Goal: Information Seeking & Learning: Learn about a topic

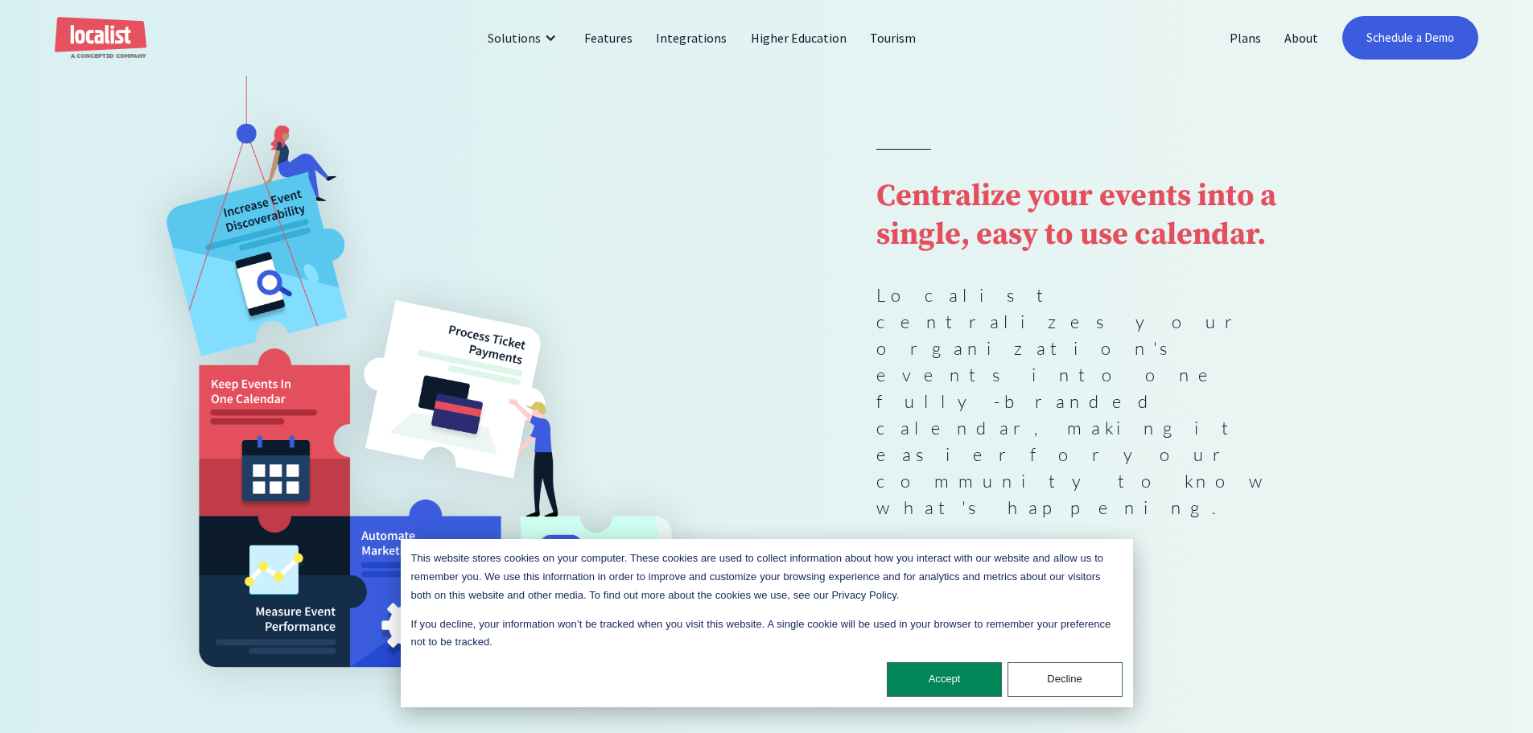
scroll to position [161, 0]
click at [974, 678] on button "Accept" at bounding box center [944, 679] width 115 height 35
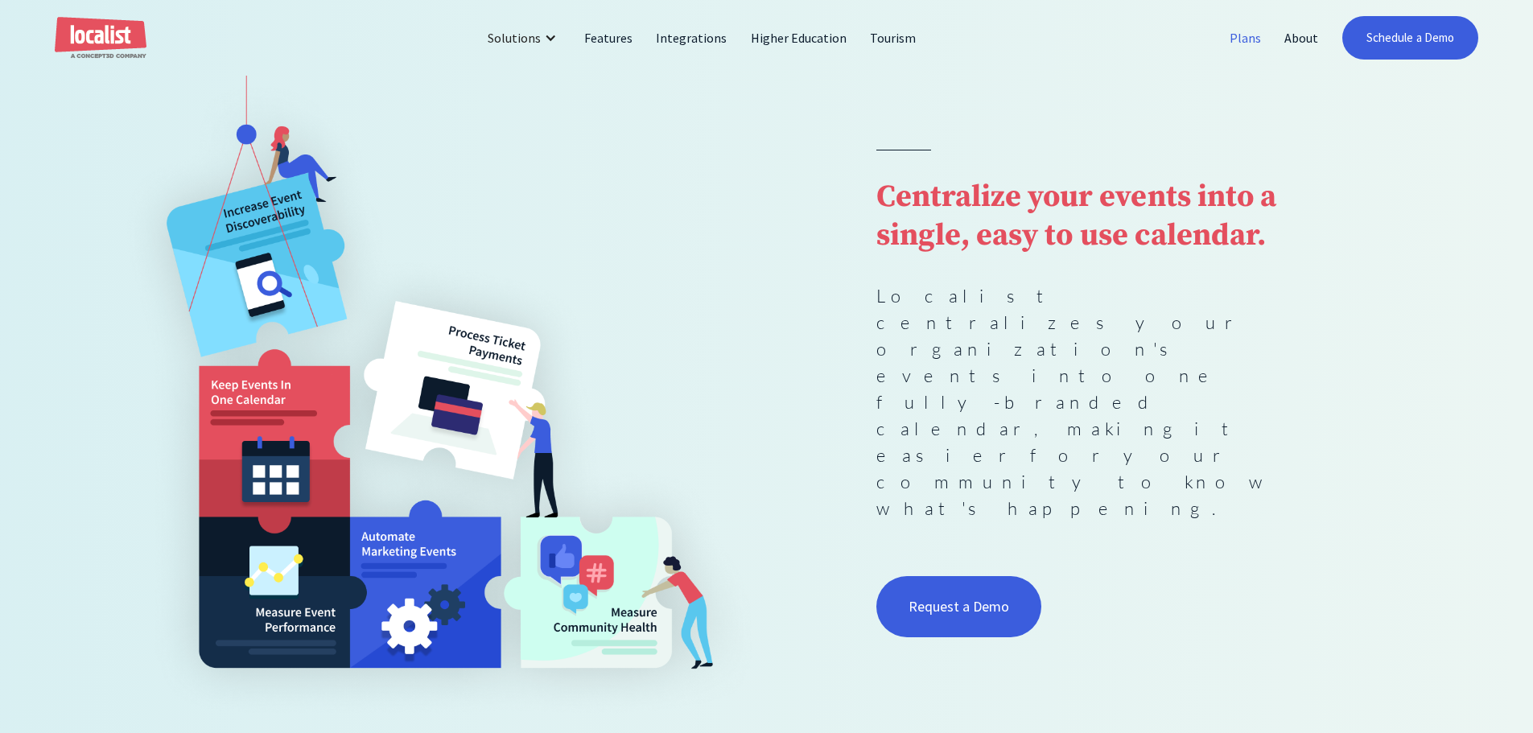
click at [1244, 35] on link "Plans" at bounding box center [1245, 38] width 55 height 39
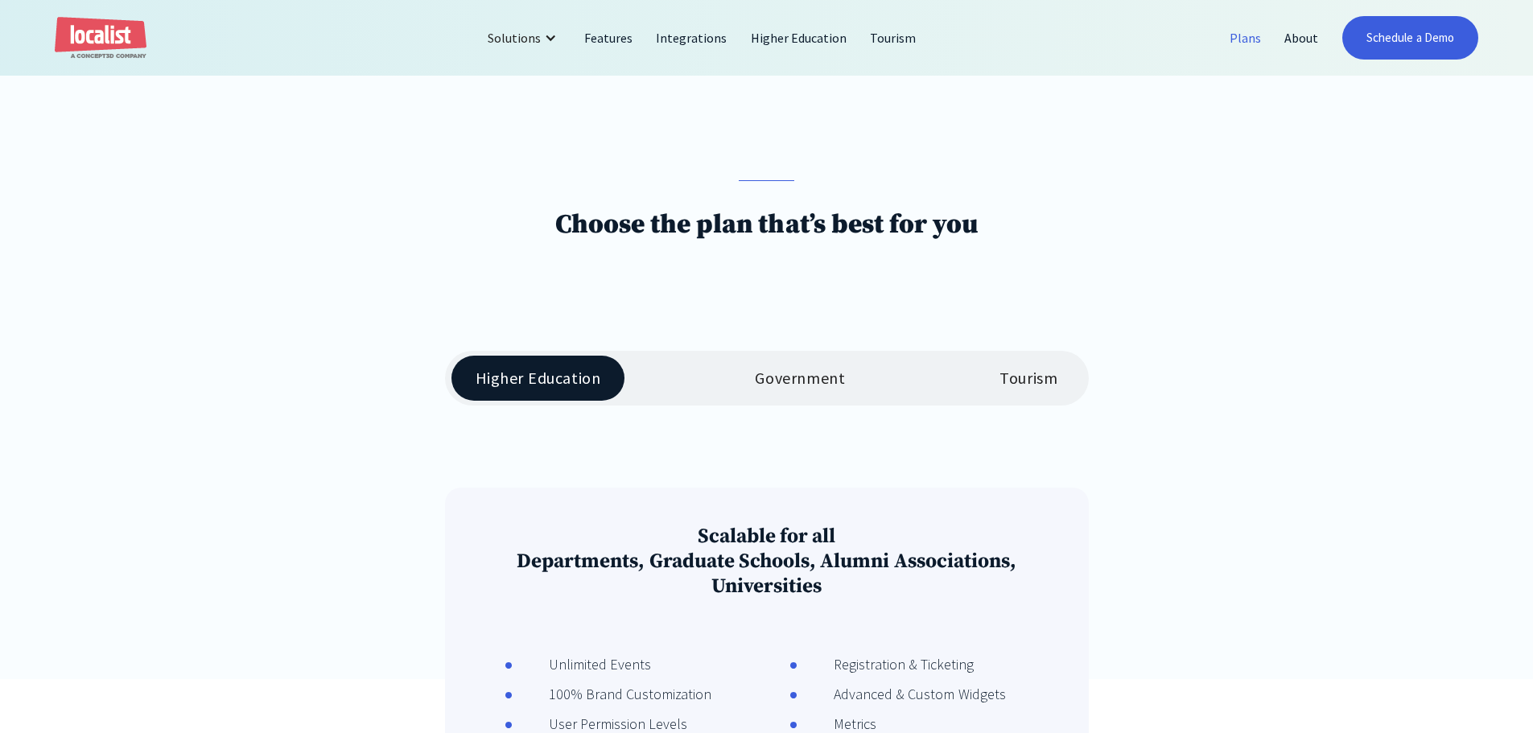
click at [774, 380] on div "Government" at bounding box center [800, 378] width 90 height 19
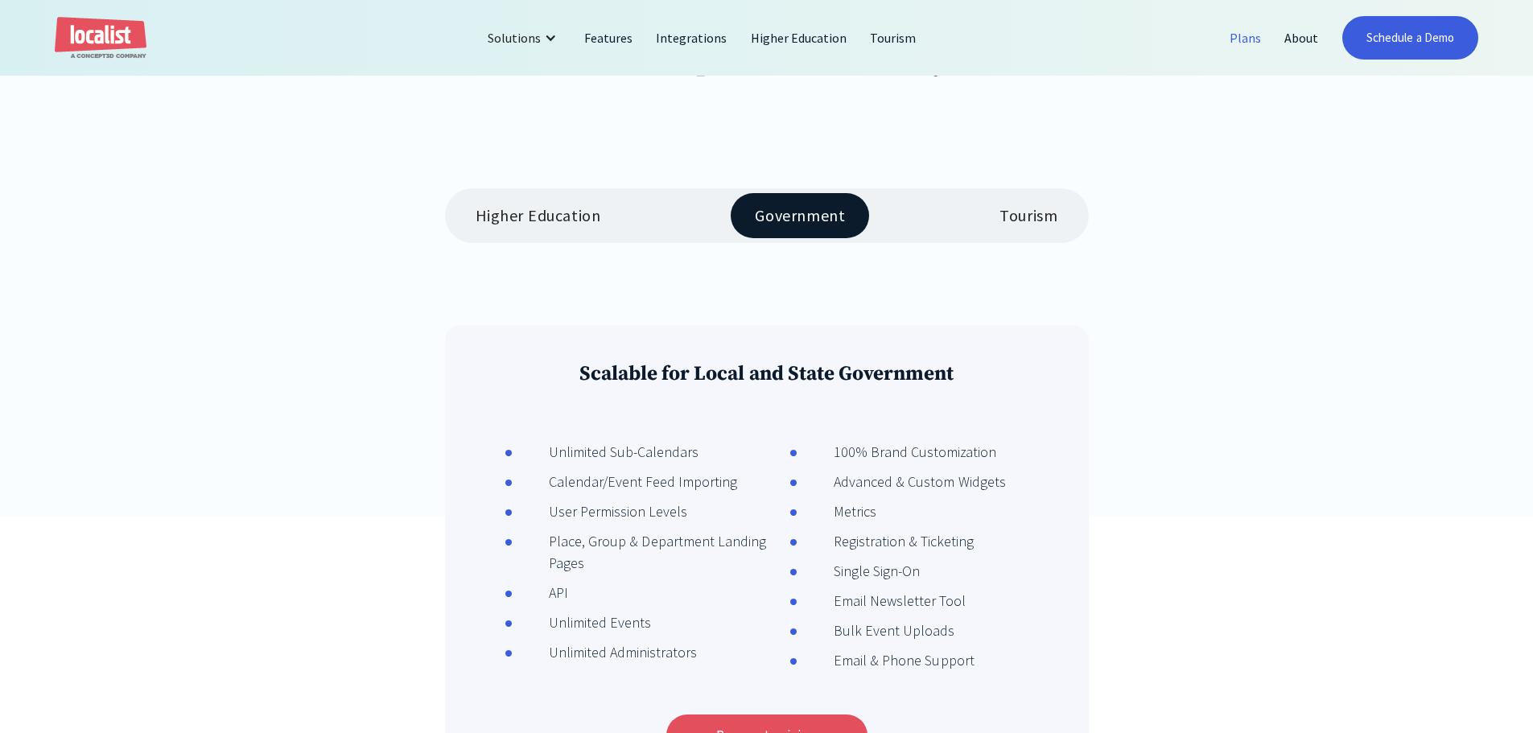
scroll to position [322, 0]
click at [549, 245] on div "Higher Education Government Tourism" at bounding box center [767, 217] width 644 height 55
click at [550, 223] on div "Higher Education" at bounding box center [539, 217] width 126 height 19
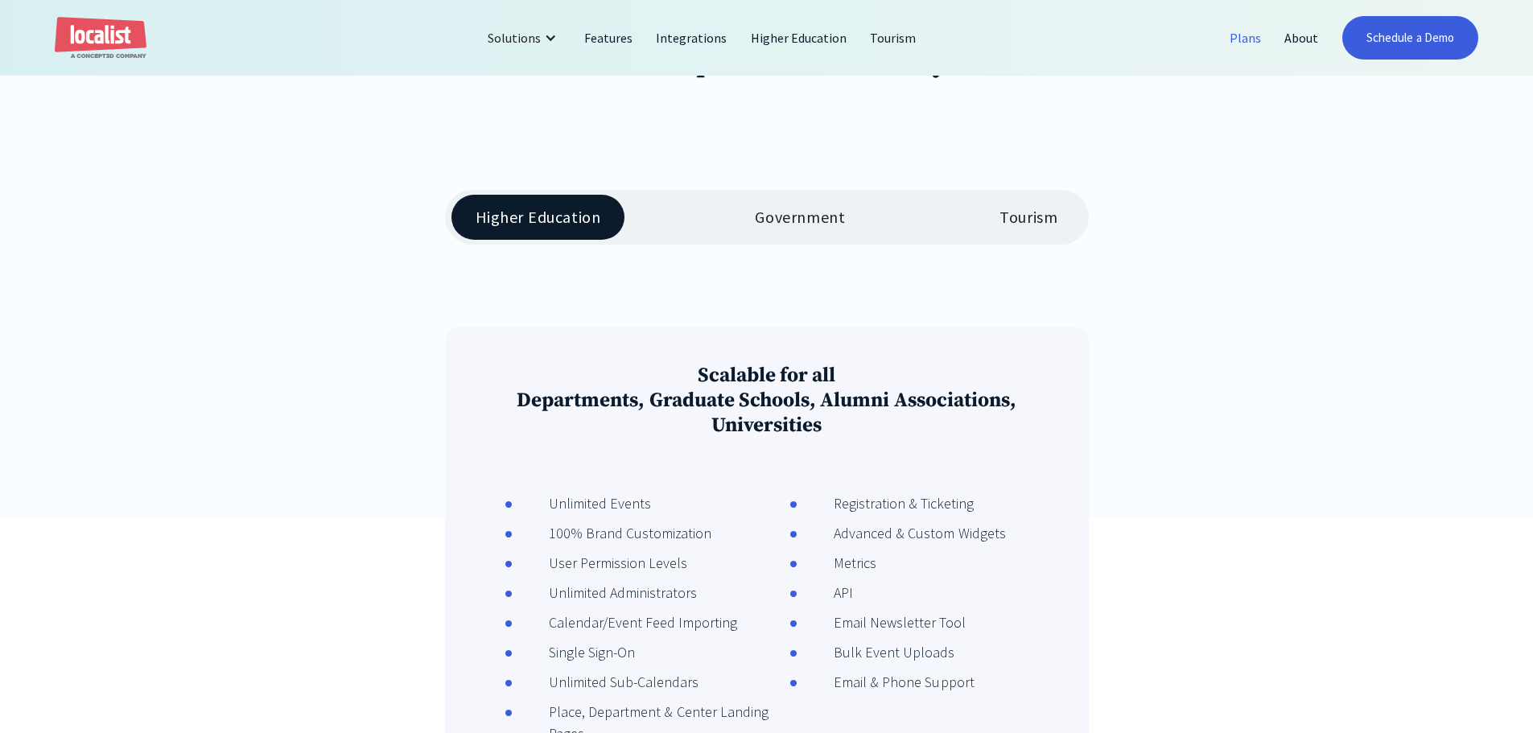
click at [1031, 211] on div "Tourism" at bounding box center [1028, 217] width 58 height 19
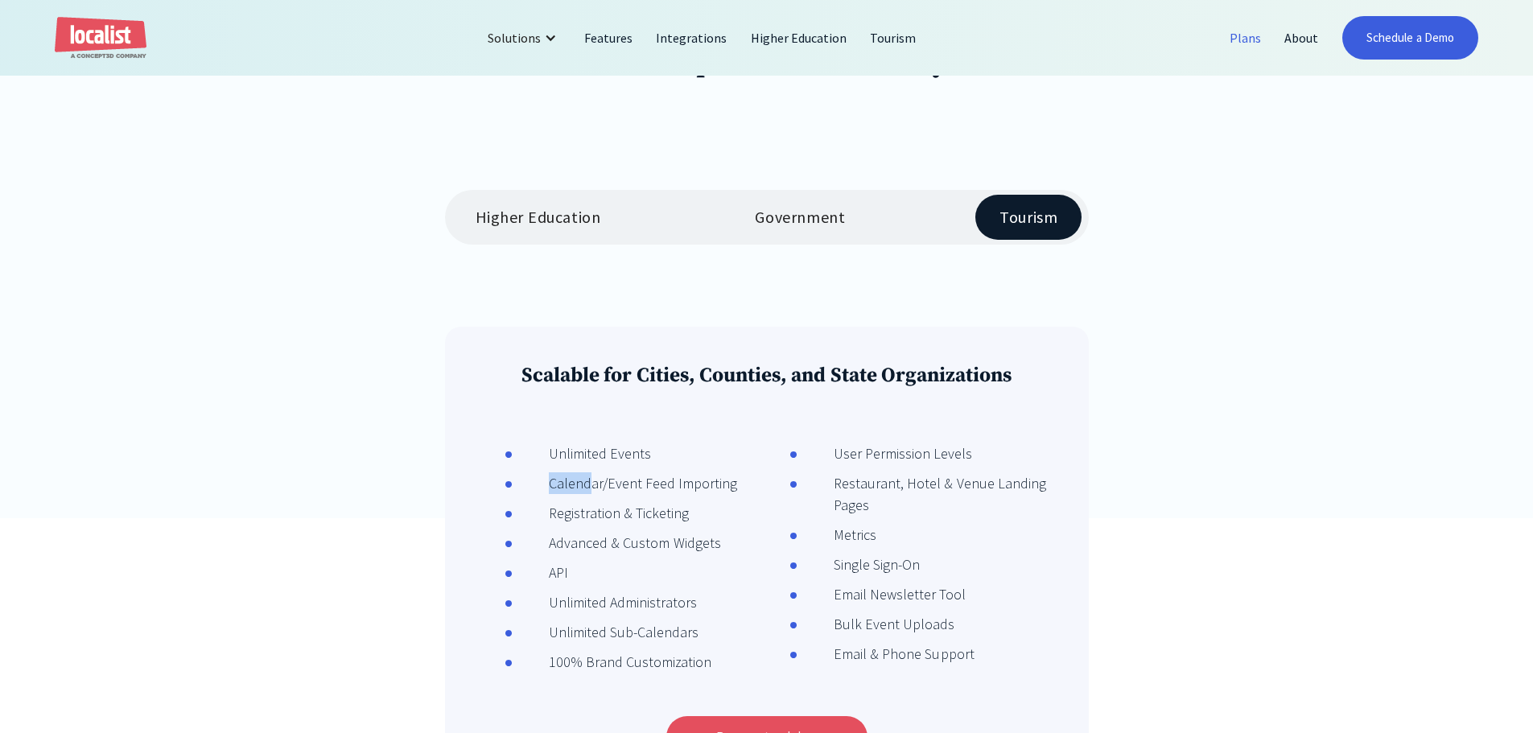
drag, startPoint x: 589, startPoint y: 492, endPoint x: 739, endPoint y: 501, distance: 149.9
click at [739, 501] on li "Calendar/Event Feed Importing" at bounding box center [640, 487] width 272 height 30
drag, startPoint x: 577, startPoint y: 517, endPoint x: 653, endPoint y: 519, distance: 76.5
click at [657, 516] on div "Registration & Ticketing" at bounding box center [601, 513] width 177 height 22
drag, startPoint x: 564, startPoint y: 543, endPoint x: 678, endPoint y: 551, distance: 114.5
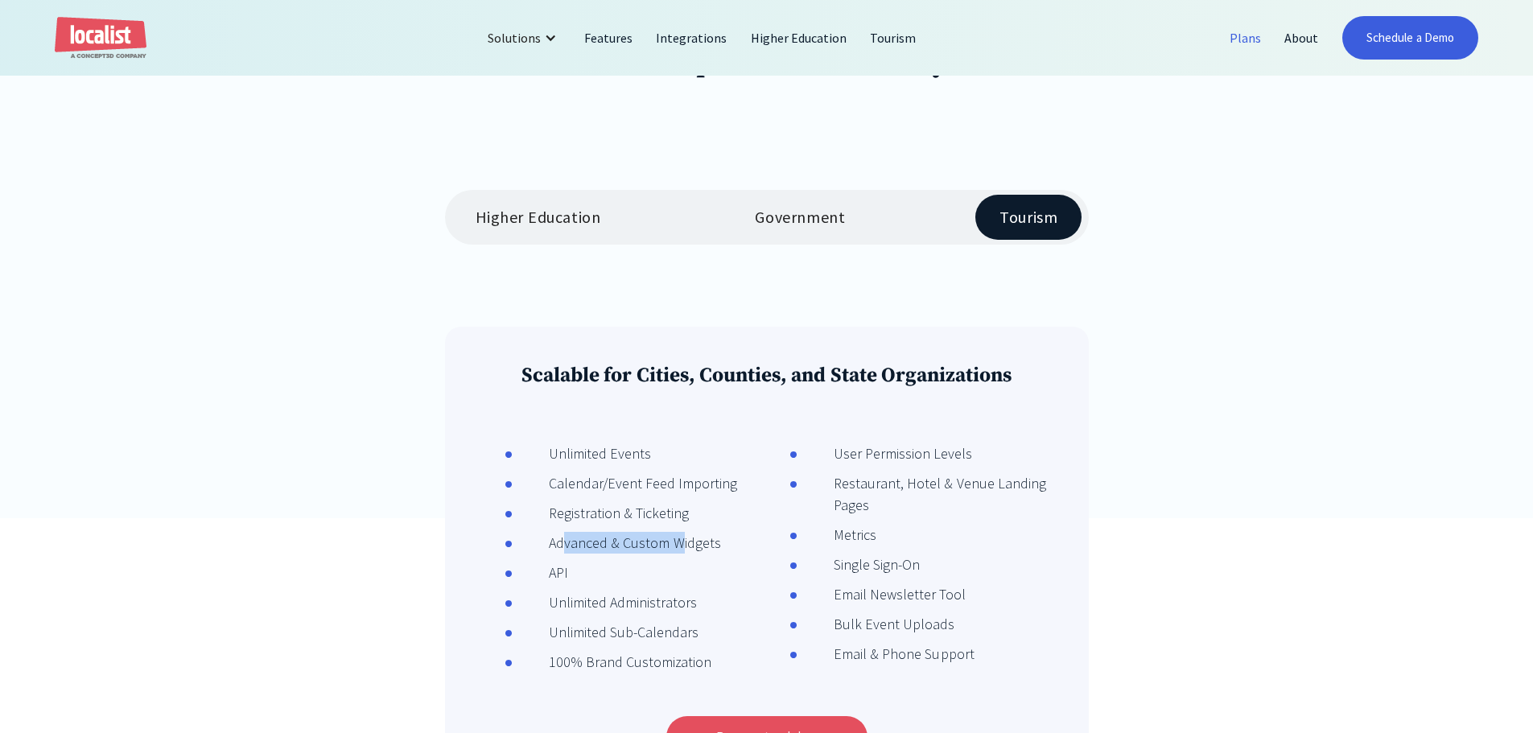
click at [677, 550] on div "Advanced & Custom Widgets" at bounding box center [617, 543] width 208 height 22
drag, startPoint x: 552, startPoint y: 575, endPoint x: 594, endPoint y: 583, distance: 42.5
click at [605, 581] on li "API" at bounding box center [640, 577] width 272 height 30
drag, startPoint x: 583, startPoint y: 551, endPoint x: 713, endPoint y: 551, distance: 130.3
click at [713, 551] on div "Advanced & Custom Widgets" at bounding box center [617, 543] width 208 height 22
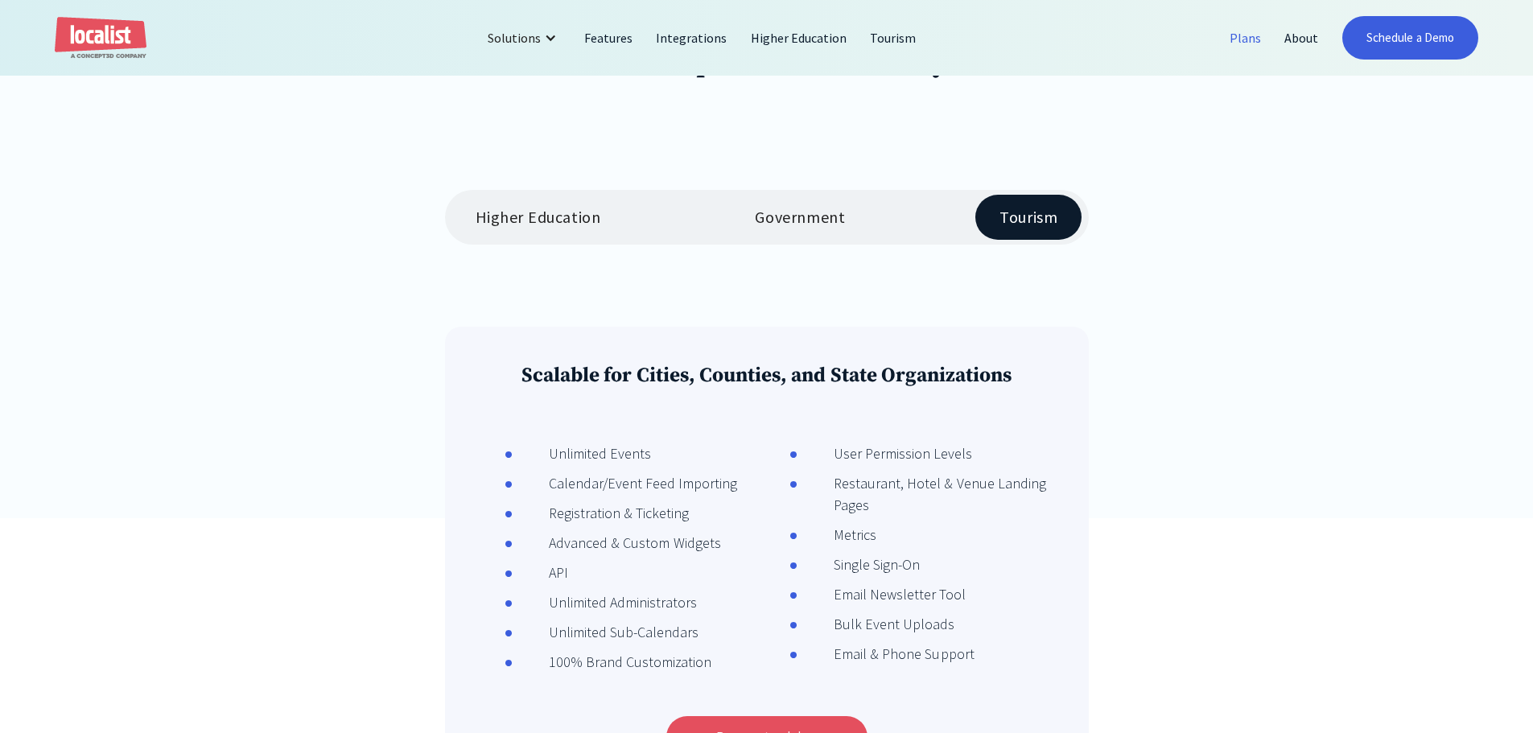
drag, startPoint x: 540, startPoint y: 582, endPoint x: 577, endPoint y: 582, distance: 37.0
click at [574, 582] on li "API" at bounding box center [640, 577] width 272 height 30
drag, startPoint x: 551, startPoint y: 601, endPoint x: 713, endPoint y: 610, distance: 162.0
click at [713, 610] on li "Unlimited Administrators" at bounding box center [640, 606] width 272 height 30
drag, startPoint x: 537, startPoint y: 639, endPoint x: 702, endPoint y: 640, distance: 165.0
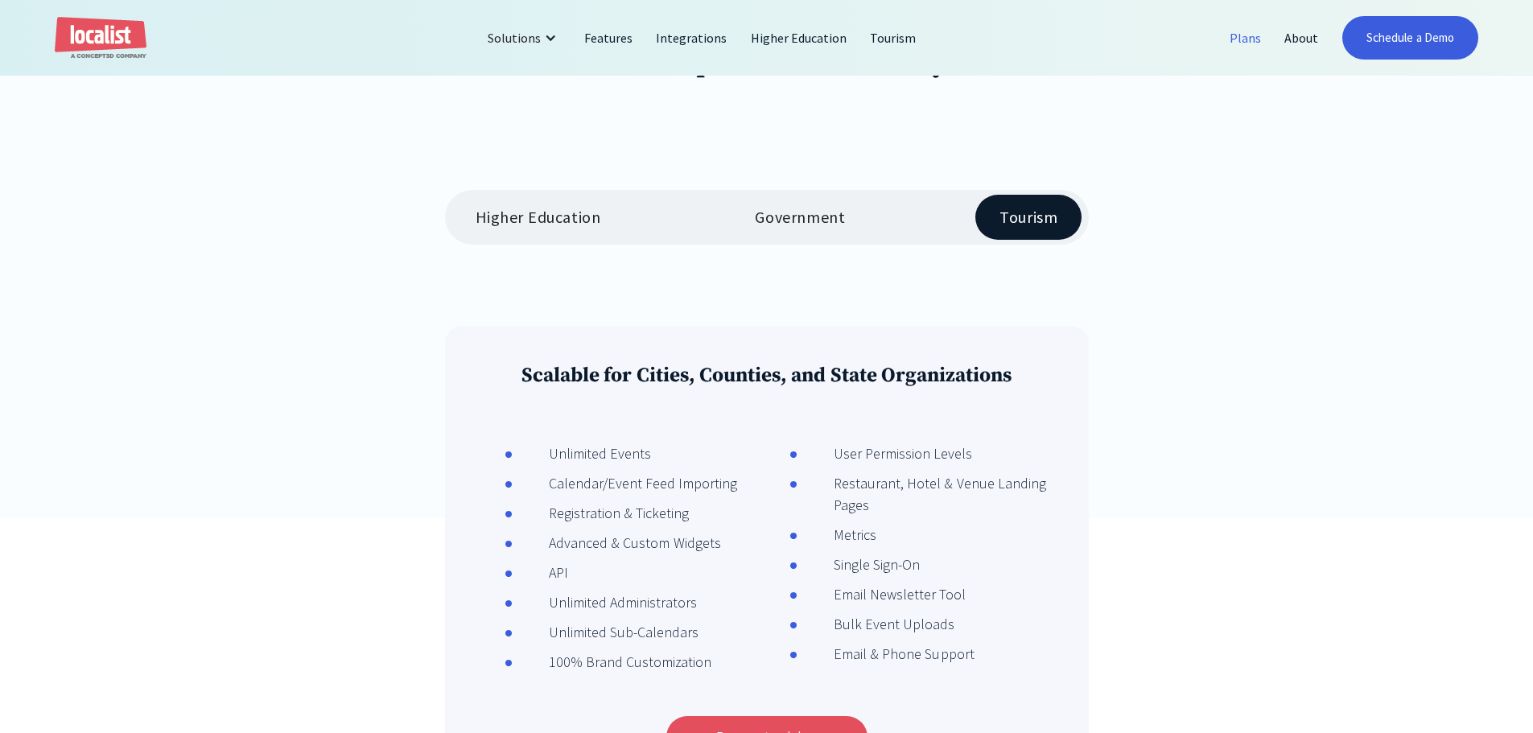
click at [705, 640] on li "Unlimited Sub-Calendars" at bounding box center [640, 636] width 272 height 30
drag, startPoint x: 549, startPoint y: 665, endPoint x: 726, endPoint y: 668, distance: 177.0
click at [726, 668] on li "100% Brand Customization" at bounding box center [640, 666] width 272 height 30
drag, startPoint x: 843, startPoint y: 455, endPoint x: 983, endPoint y: 456, distance: 140.0
click at [983, 456] on li "User Permission Levels" at bounding box center [925, 458] width 272 height 30
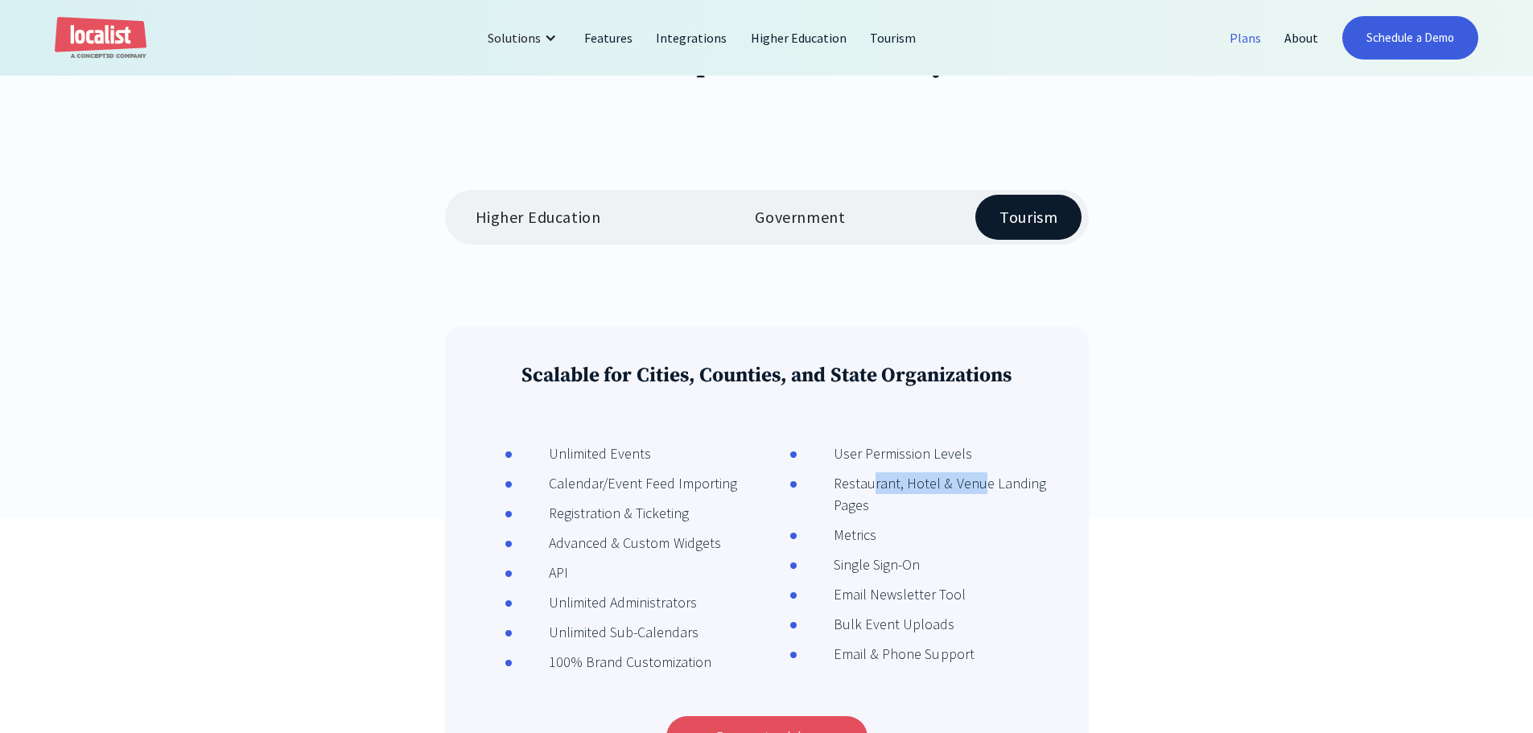
drag, startPoint x: 871, startPoint y: 486, endPoint x: 982, endPoint y: 490, distance: 110.3
click at [982, 490] on div "Restaurant, Hotel & Venue Landing Pages" at bounding box center [929, 493] width 264 height 43
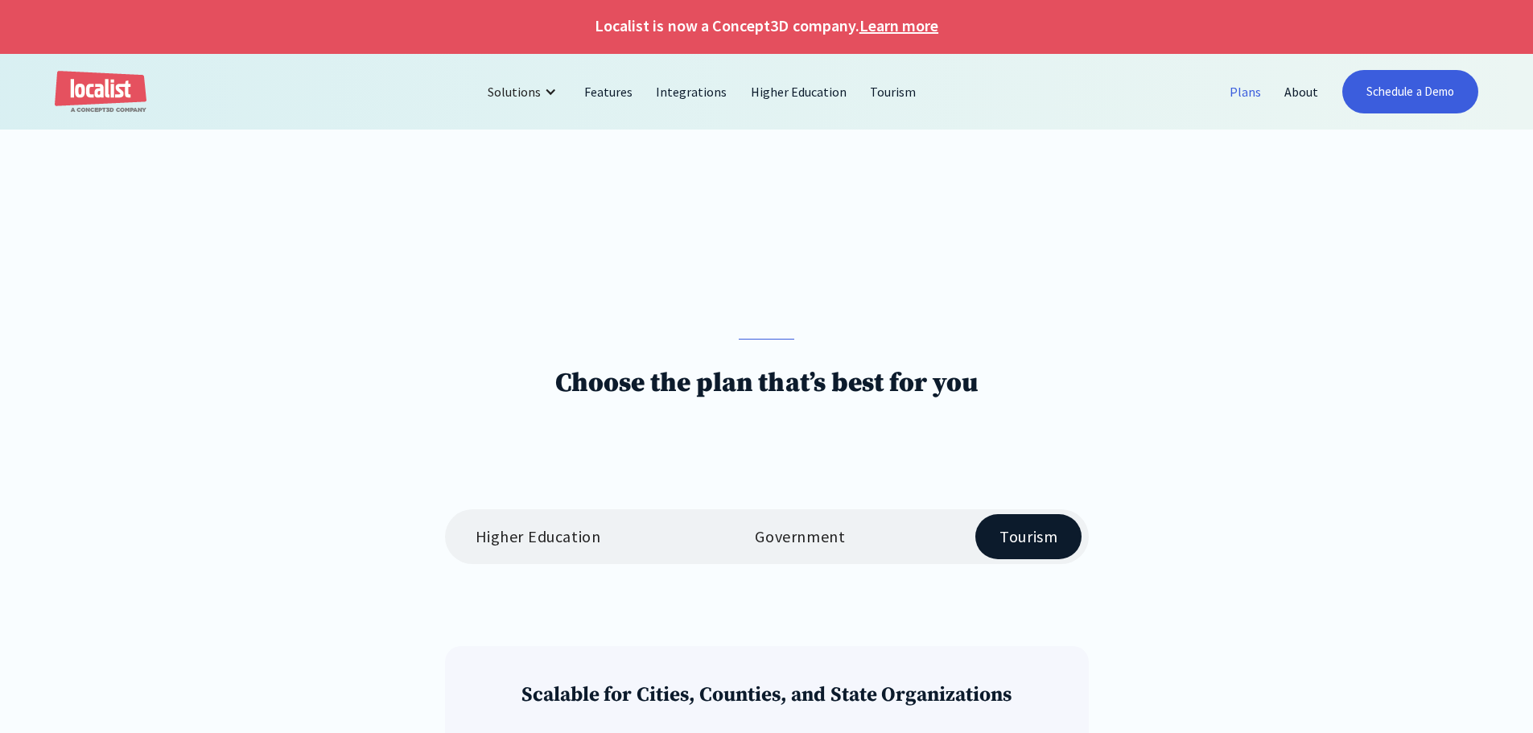
scroll to position [0, 0]
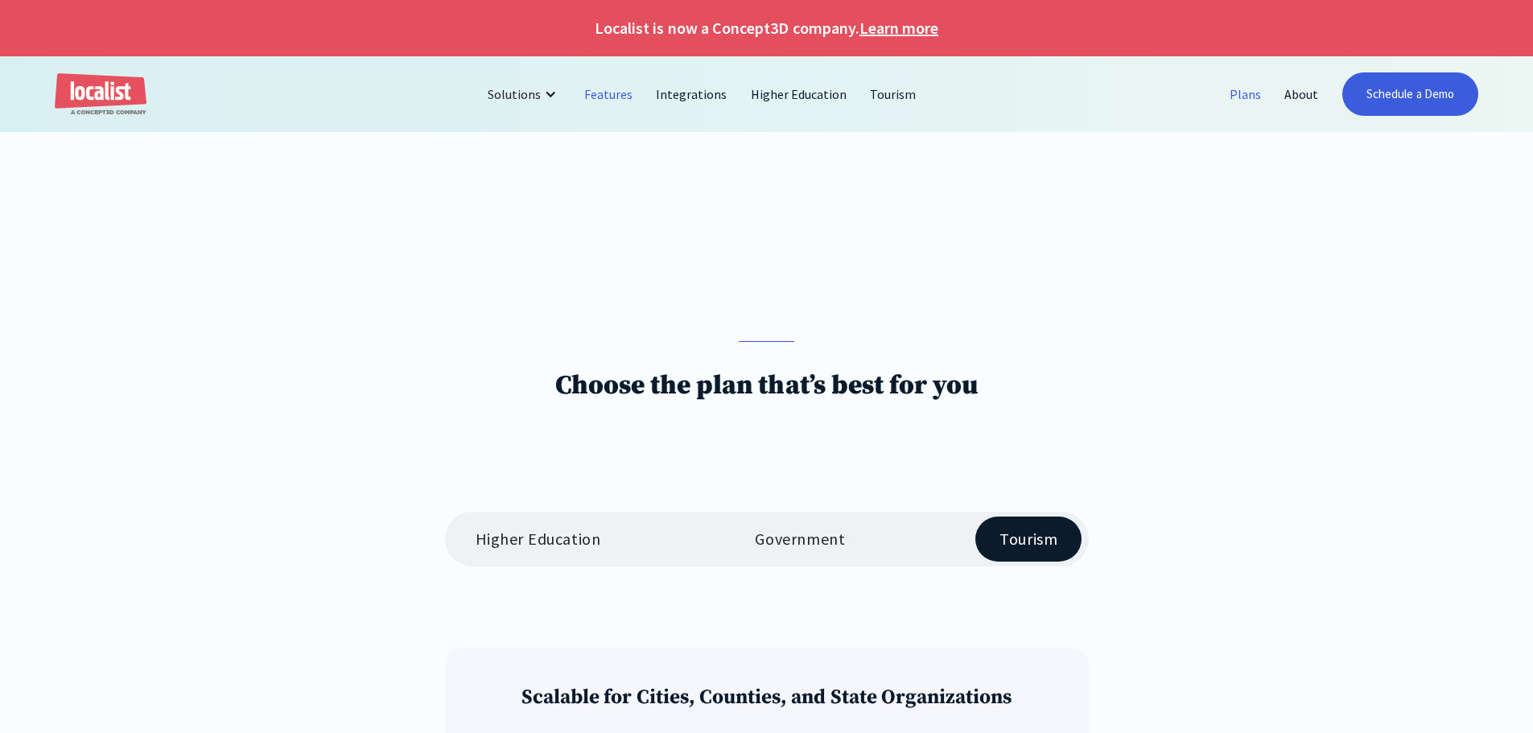
click at [591, 92] on link "Features" at bounding box center [609, 94] width 72 height 39
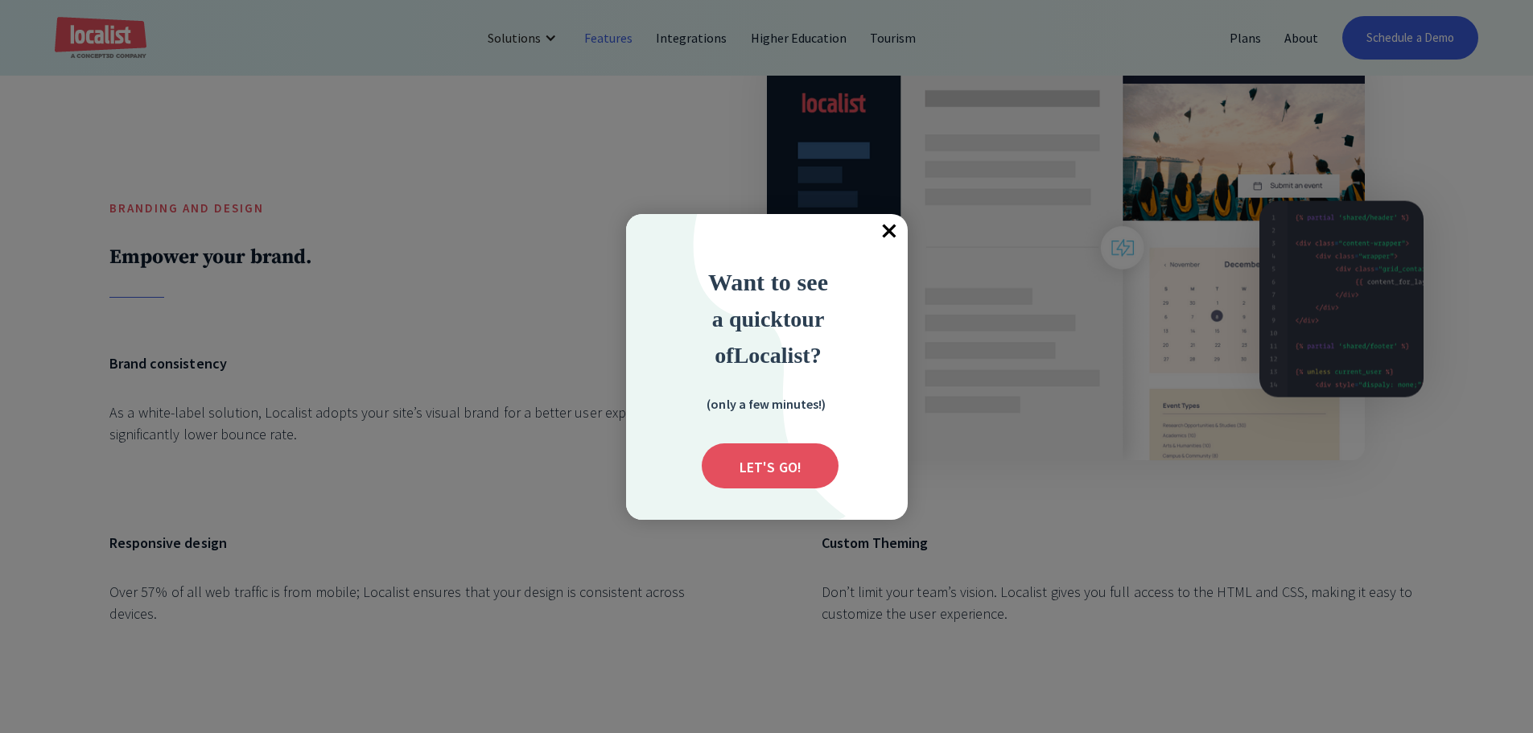
scroll to position [966, 0]
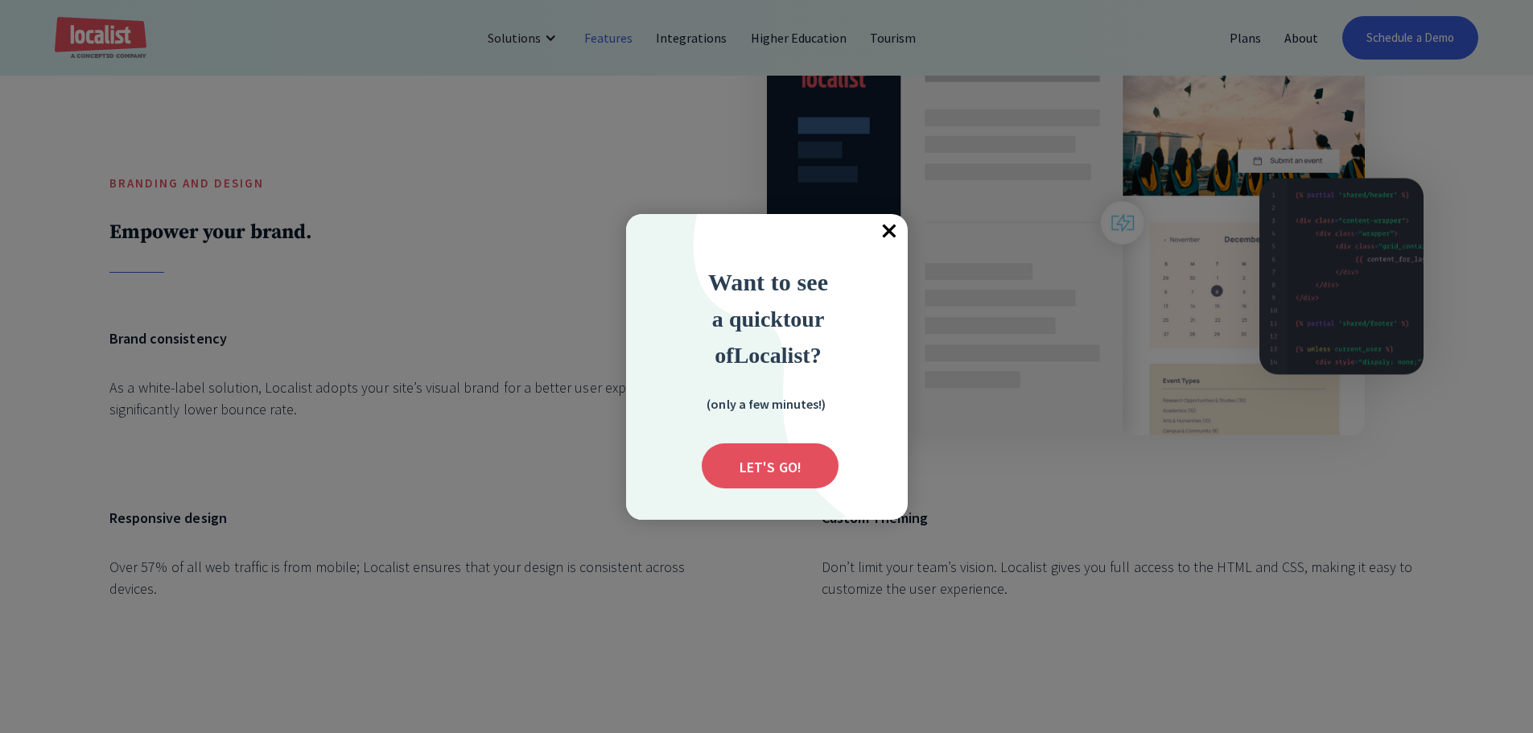
click at [889, 228] on span "×" at bounding box center [889, 231] width 35 height 35
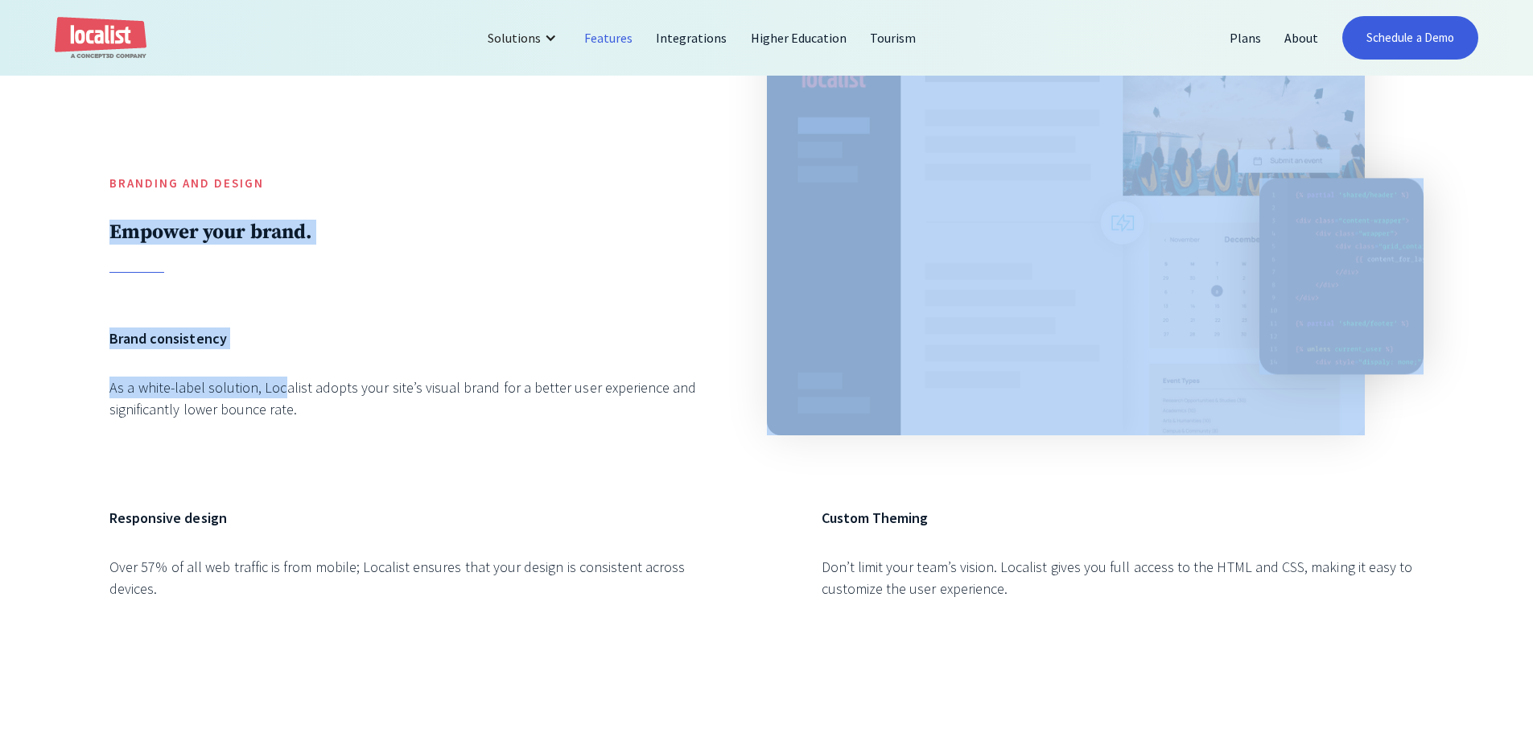
drag, startPoint x: 300, startPoint y: 398, endPoint x: 132, endPoint y: 233, distance: 235.6
click at [117, 214] on div "Branding and Design Empower your brand. Brand consistency As a white-label solu…" at bounding box center [766, 321] width 1314 height 622
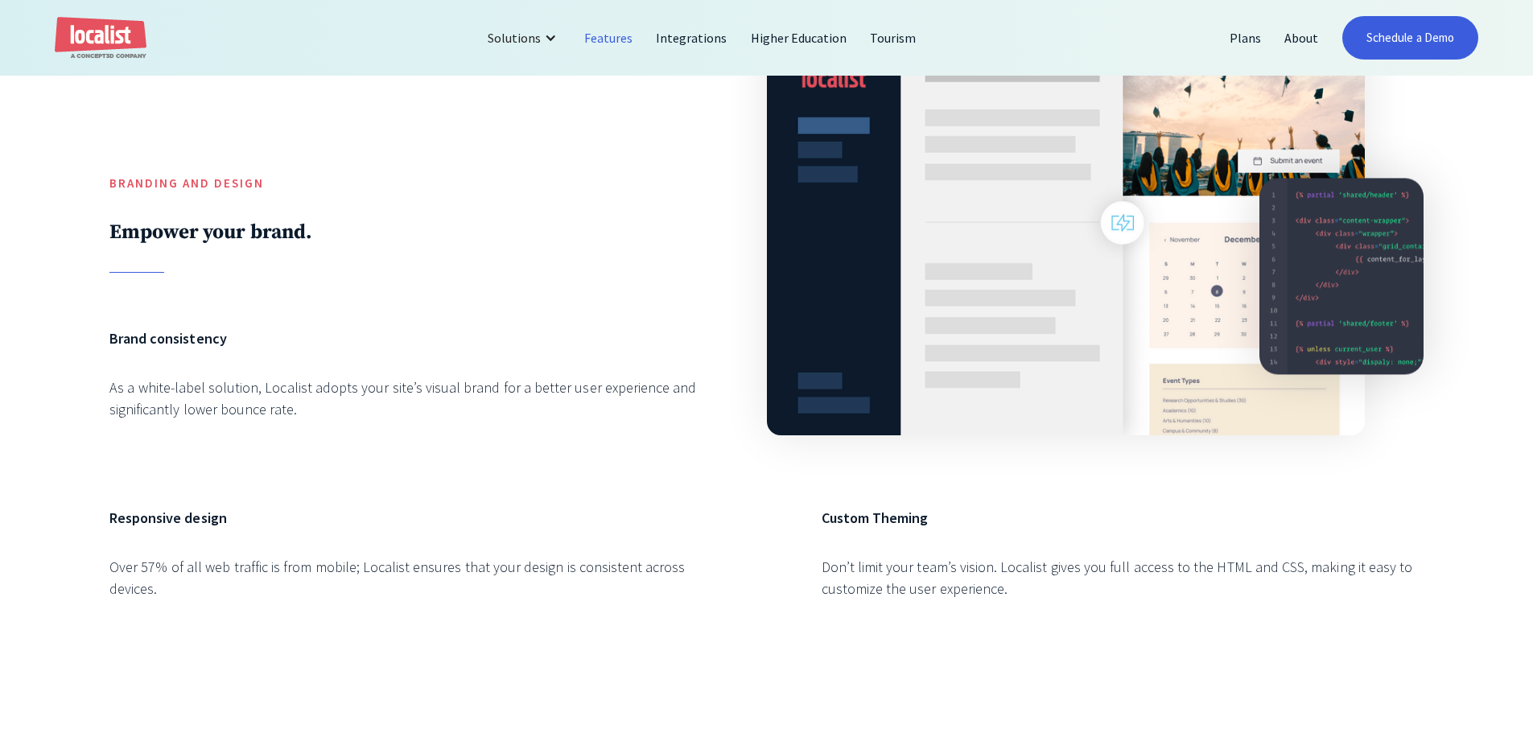
click at [318, 473] on div "Branding and Design Empower your brand. Brand consistency As a white-label solu…" at bounding box center [766, 321] width 1314 height 622
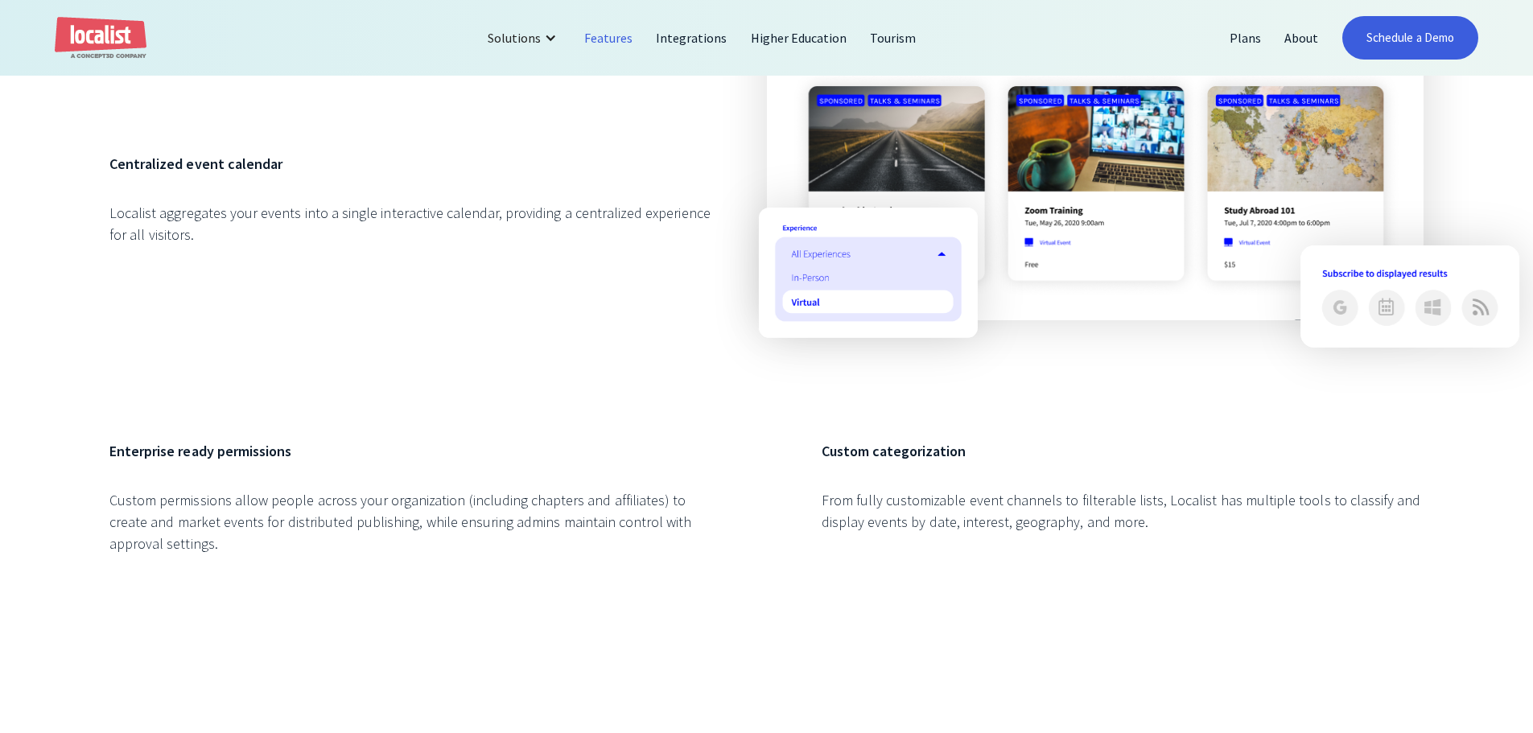
scroll to position [2092, 0]
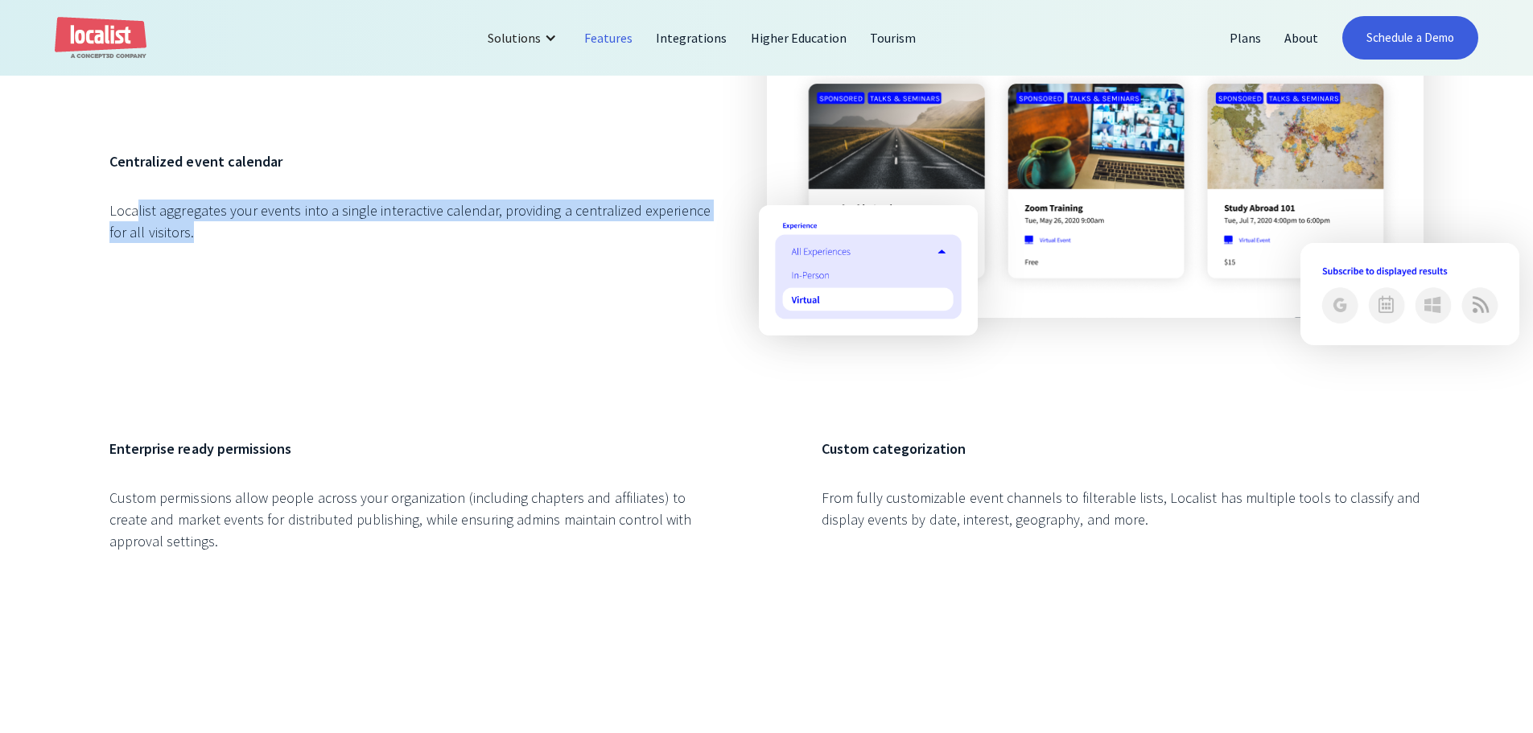
drag, startPoint x: 138, startPoint y: 232, endPoint x: 344, endPoint y: 241, distance: 206.2
click at [344, 241] on div "Localist aggregates your events into a single interactive calendar, providing a…" at bounding box center [410, 221] width 602 height 43
click at [343, 243] on div "Localist aggregates your events into a single interactive calendar, providing a…" at bounding box center [410, 221] width 602 height 43
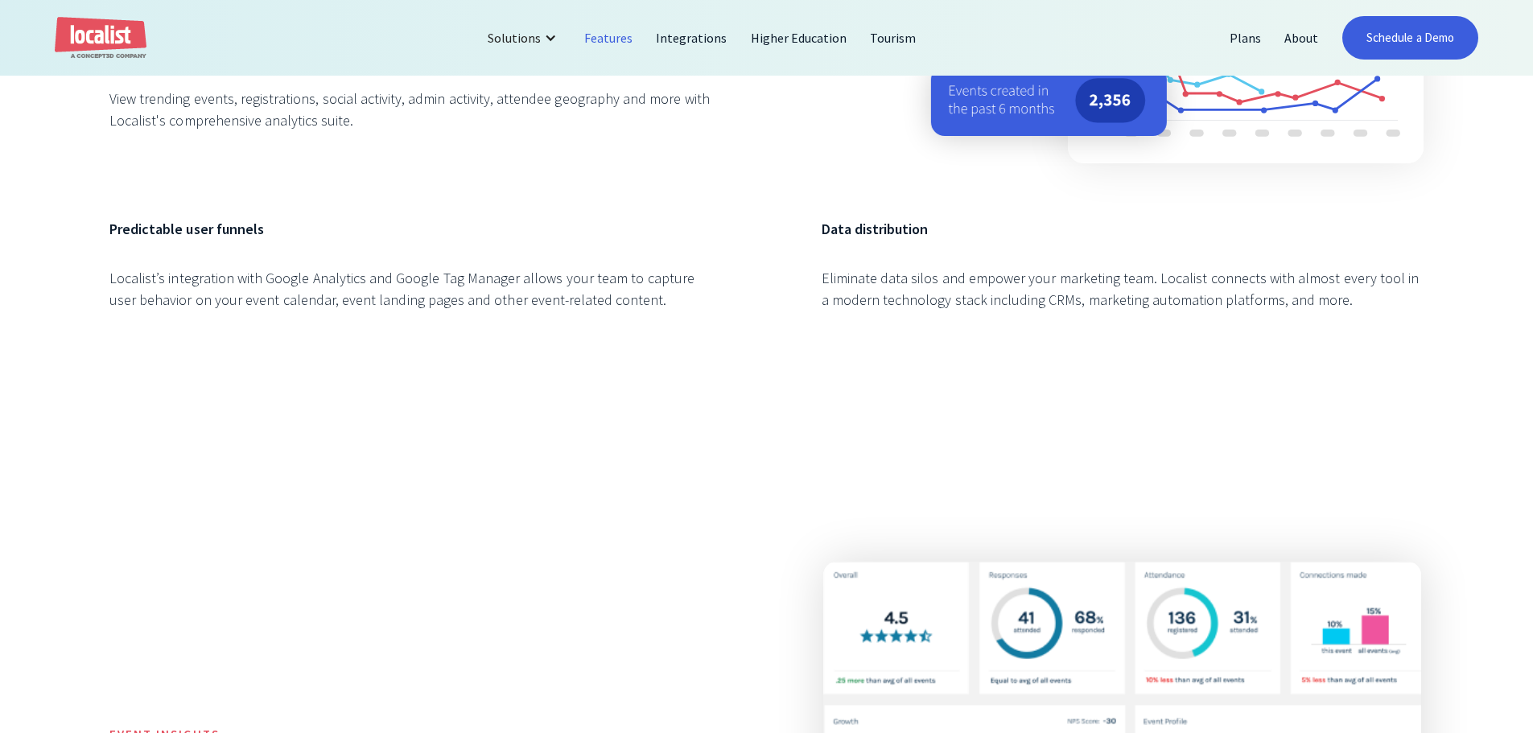
scroll to position [3218, 0]
